Goal: Transaction & Acquisition: Purchase product/service

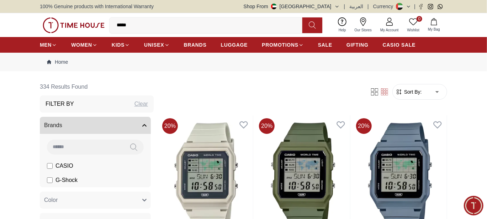
click at [191, 24] on input "*****" at bounding box center [208, 25] width 198 height 14
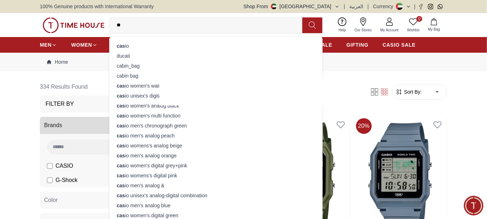
type input "*"
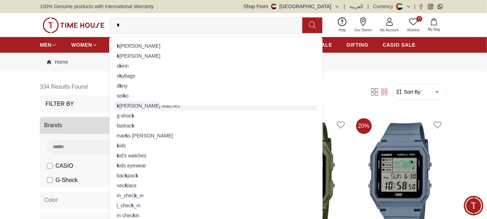
type input "*"
click at [162, 106] on div "k [PERSON_NAME] watches" at bounding box center [216, 106] width 204 height 10
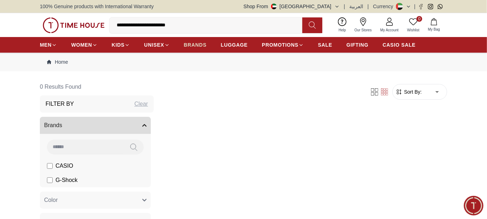
click at [186, 41] on span "BRANDS" at bounding box center [195, 44] width 23 height 7
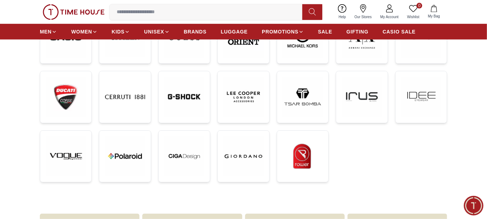
scroll to position [227, 0]
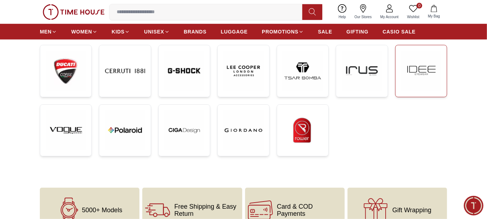
click at [422, 66] on img at bounding box center [421, 71] width 40 height 40
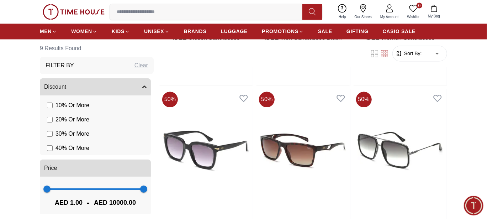
scroll to position [618, 0]
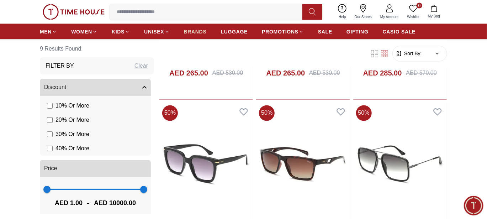
click at [198, 32] on span "BRANDS" at bounding box center [195, 31] width 23 height 7
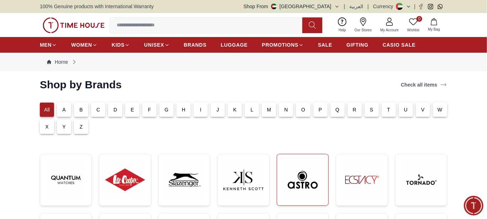
scroll to position [41, 0]
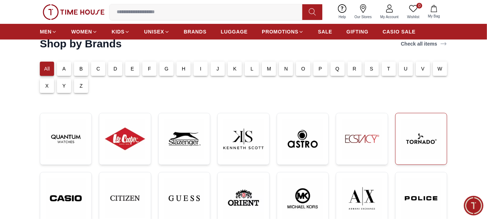
click at [398, 145] on link at bounding box center [421, 139] width 52 height 52
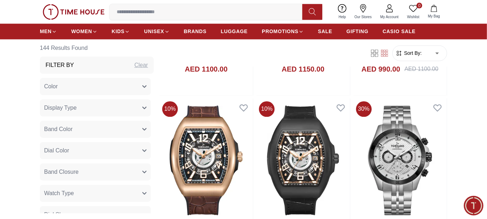
click at [274, 152] on img at bounding box center [302, 160] width 93 height 124
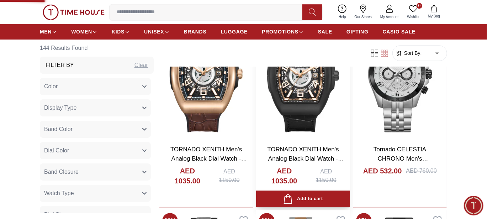
scroll to position [726, 0]
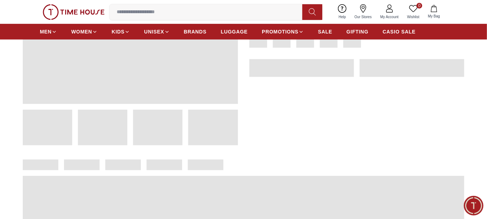
scroll to position [114, 0]
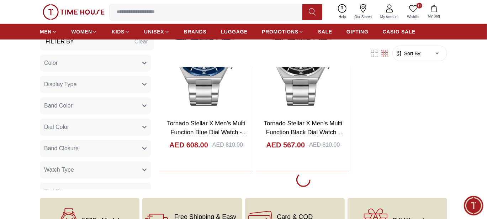
scroll to position [1495, 0]
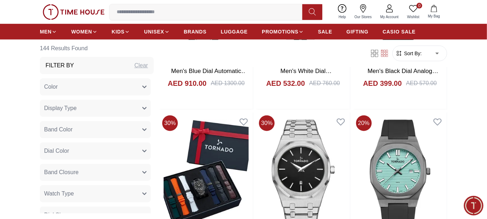
scroll to position [4158, 0]
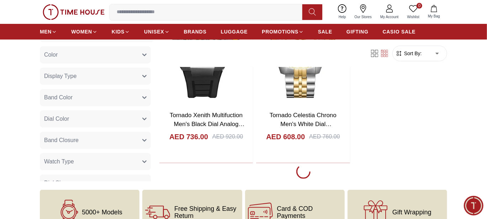
scroll to position [5213, 0]
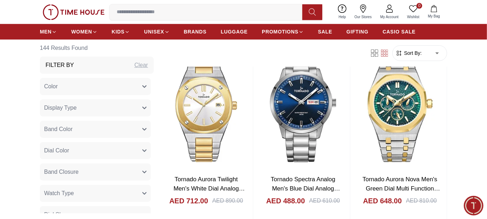
scroll to position [7556, 0]
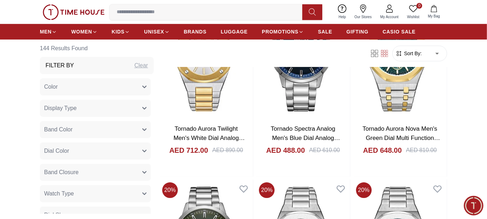
scroll to position [7605, 0]
